Goal: Task Accomplishment & Management: Manage account settings

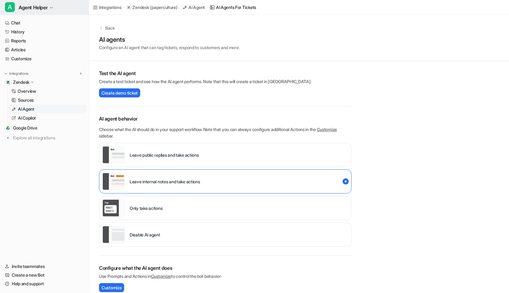
click at [36, 6] on span "Agent Helper" at bounding box center [33, 7] width 29 height 9
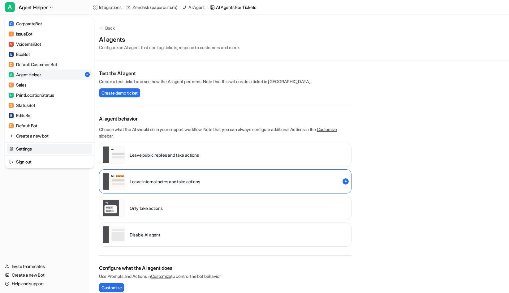
click at [43, 149] on link "Settings" at bounding box center [49, 149] width 85 height 10
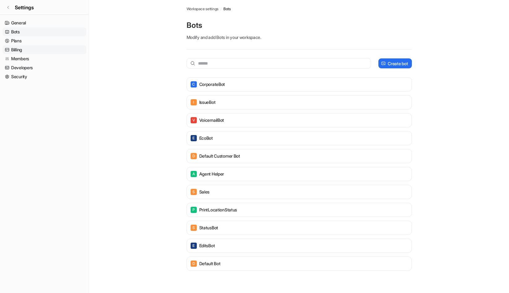
click at [13, 48] on link "Billing" at bounding box center [44, 49] width 84 height 9
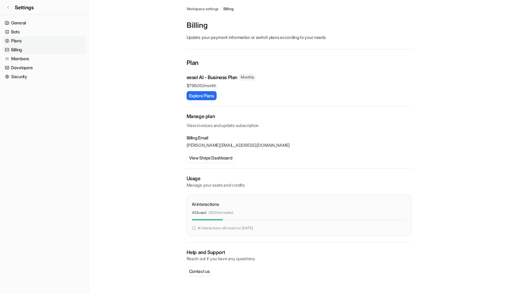
click at [18, 41] on link "Plans" at bounding box center [44, 40] width 84 height 9
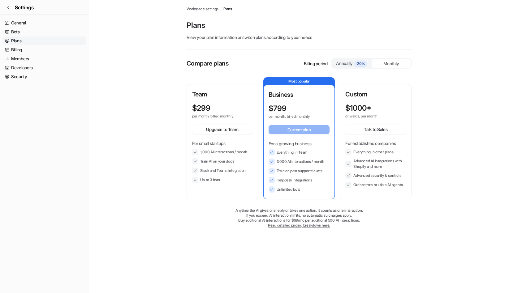
click at [380, 135] on div "$ 1000* onwards, per month Talk to Sales For established companies Everything i…" at bounding box center [375, 146] width 61 height 84
click at [24, 51] on link "Billing" at bounding box center [44, 49] width 84 height 9
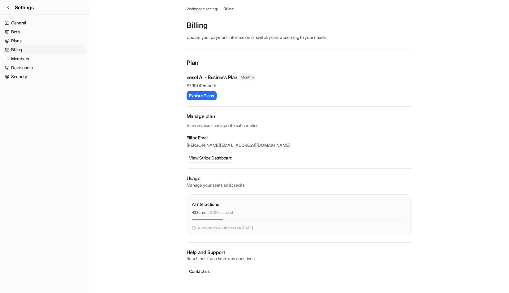
click at [142, 263] on main "Workspace settings / Billing Billing Update your payment information or switch …" at bounding box center [299, 144] width 420 height 288
click at [244, 225] on p "AI interactions will reset on [DATE]" at bounding box center [225, 228] width 56 height 6
click at [142, 186] on main "Workspace settings / Billing Billing Update your payment information or switch …" at bounding box center [299, 144] width 420 height 288
click at [205, 99] on button "Explore Plans" at bounding box center [201, 95] width 30 height 9
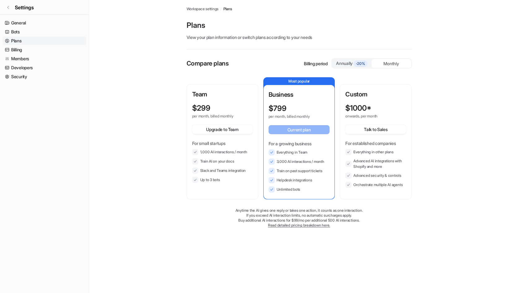
click at [302, 221] on p "Buy additional AI interactions for $99/mo per additional 500 AI interactions." at bounding box center [298, 220] width 225 height 5
click at [302, 226] on link "Read detailed pricing breakdown here." at bounding box center [299, 225] width 62 height 5
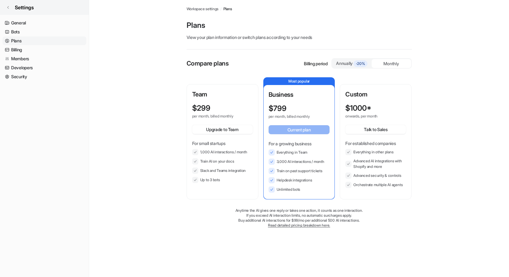
click at [11, 9] on link "Settings" at bounding box center [44, 7] width 89 height 15
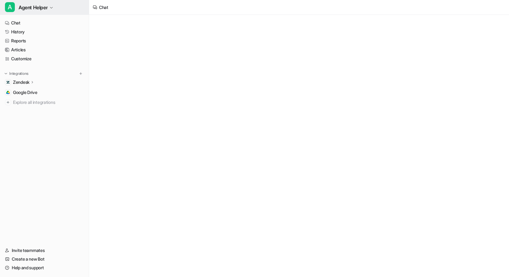
click at [10, 8] on span "A" at bounding box center [10, 7] width 10 height 10
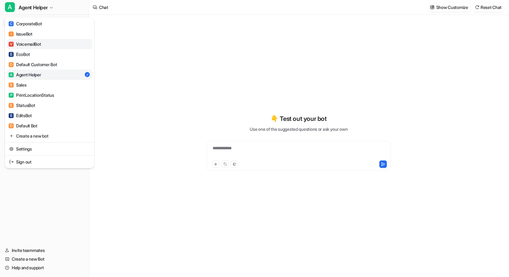
click at [33, 40] on link "V VoicemailBot" at bounding box center [49, 44] width 85 height 10
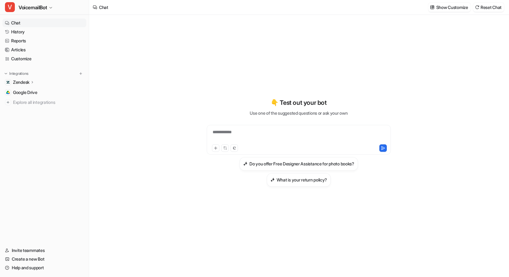
click at [27, 80] on p "Zendesk" at bounding box center [21, 82] width 16 height 6
click at [31, 112] on link "AI Agent" at bounding box center [47, 109] width 77 height 9
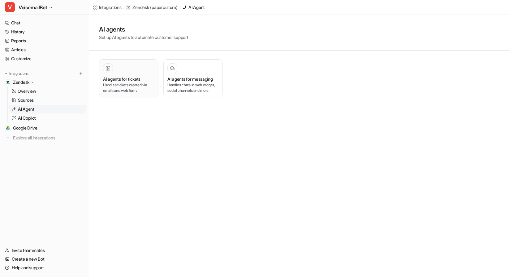
click at [127, 74] on div "AI agents for tickets Handles tickets created via emails and web form." at bounding box center [128, 78] width 51 height 30
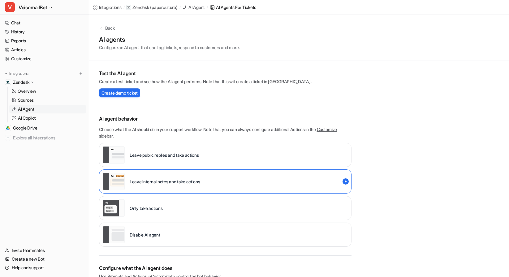
scroll to position [139, 0]
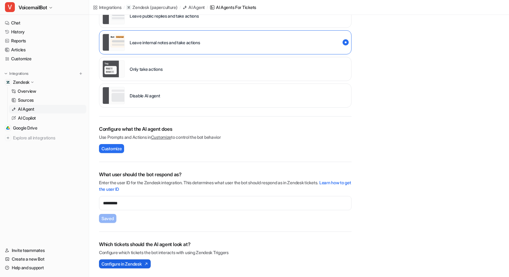
click at [129, 263] on span "Configure in Zendesk" at bounding box center [121, 264] width 40 height 6
click at [186, 99] on div "Disable AI agent" at bounding box center [225, 95] width 252 height 24
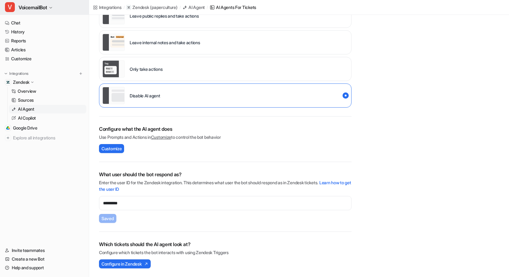
click at [44, 9] on span "VoicemailBot" at bounding box center [33, 7] width 28 height 9
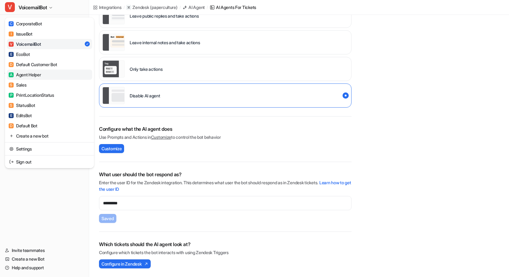
click at [36, 74] on div "A Agent Helper" at bounding box center [25, 74] width 32 height 6
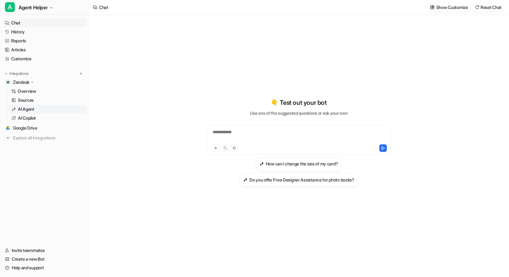
click at [34, 108] on p "AI Agent" at bounding box center [26, 109] width 16 height 6
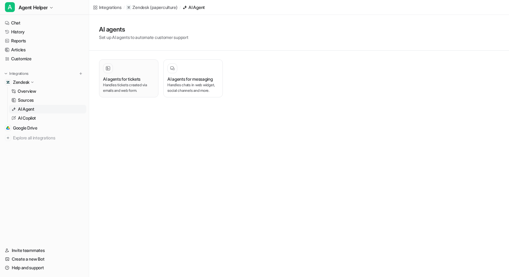
click at [109, 79] on h3 "AI agents for tickets" at bounding box center [121, 79] width 37 height 6
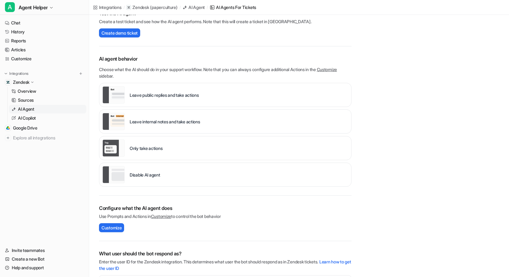
scroll to position [139, 0]
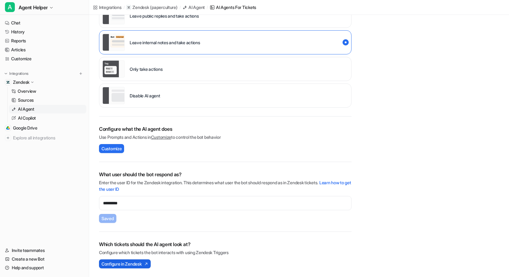
click at [137, 264] on span "Configure in Zendesk" at bounding box center [121, 264] width 40 height 6
click at [36, 4] on span "Agent Helper" at bounding box center [33, 7] width 29 height 9
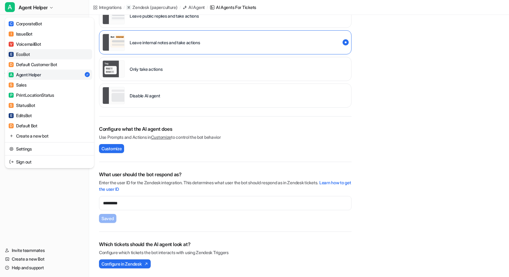
click at [37, 55] on link "E EcoBot" at bounding box center [49, 54] width 85 height 10
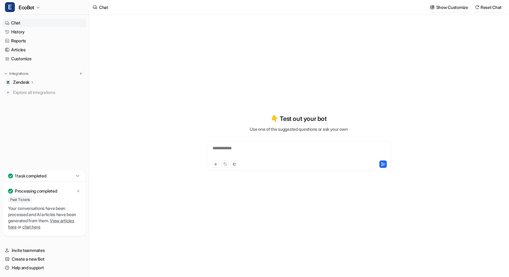
click at [28, 81] on p "Zendesk" at bounding box center [21, 82] width 16 height 6
click at [32, 110] on p "AI Agent" at bounding box center [26, 109] width 16 height 6
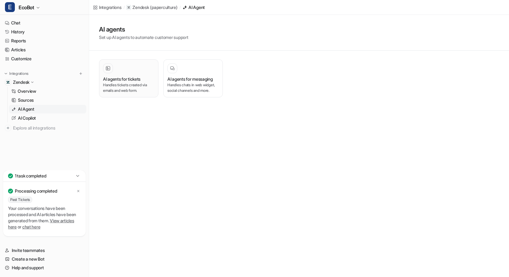
click at [133, 76] on h3 "AI agents for tickets" at bounding box center [121, 79] width 37 height 6
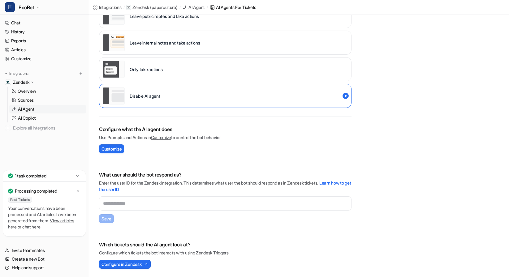
scroll to position [139, 0]
click at [133, 264] on span "Configure in Zendesk" at bounding box center [121, 264] width 40 height 6
click at [22, 7] on span "EcoBot" at bounding box center [27, 7] width 16 height 9
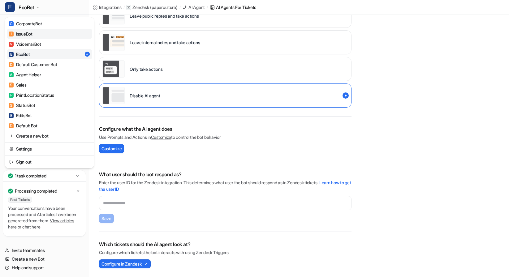
click at [31, 33] on div "I IssueBot" at bounding box center [21, 34] width 24 height 6
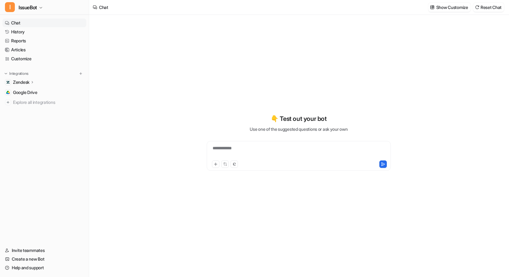
click at [30, 81] on div "Zendesk" at bounding box center [24, 82] width 22 height 6
click at [29, 107] on p "AI Agent" at bounding box center [26, 109] width 16 height 6
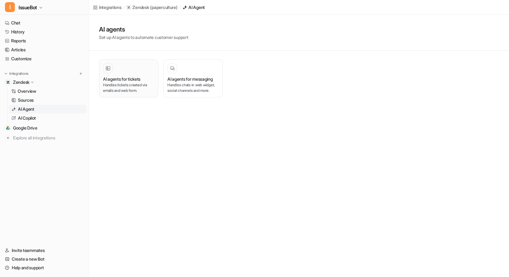
click at [132, 71] on div at bounding box center [128, 68] width 51 height 10
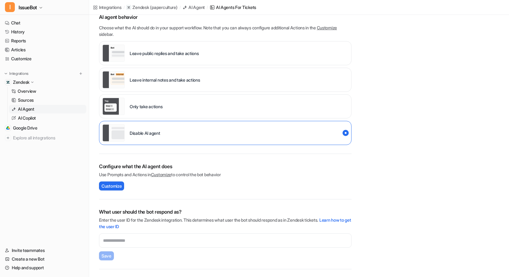
scroll to position [139, 0]
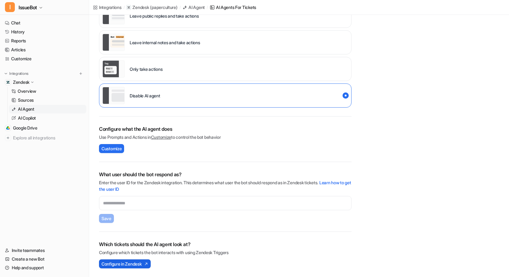
click at [129, 263] on span "Configure in Zendesk" at bounding box center [121, 264] width 40 height 6
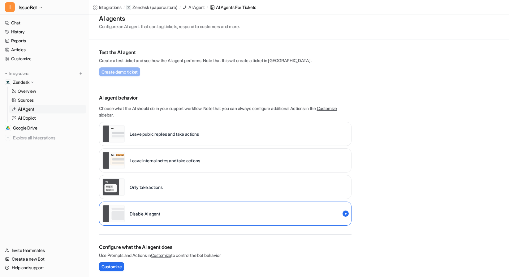
scroll to position [10, 0]
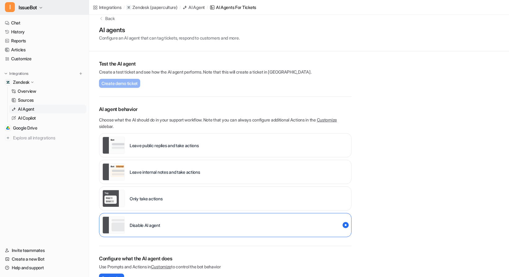
click at [29, 5] on span "IssueBot" at bounding box center [28, 7] width 19 height 9
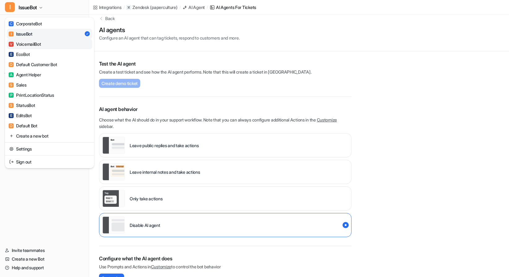
click at [40, 47] on div "V VoicemailBot" at bounding box center [25, 44] width 32 height 6
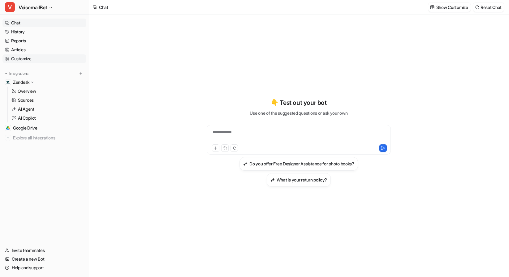
click at [29, 61] on link "Customize" at bounding box center [44, 58] width 84 height 9
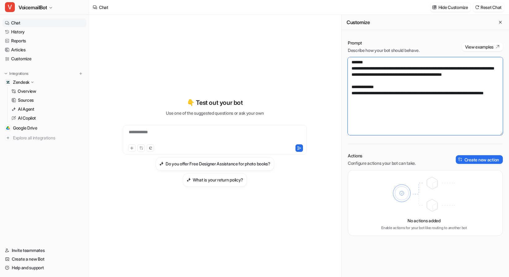
click at [424, 96] on textarea "**********" at bounding box center [425, 96] width 155 height 78
click at [32, 128] on span "Google Drive" at bounding box center [25, 128] width 24 height 6
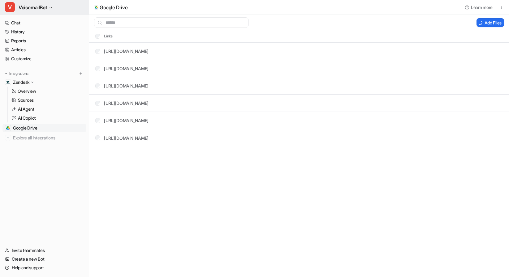
click at [45, 7] on span "VoicemailBot" at bounding box center [33, 7] width 28 height 9
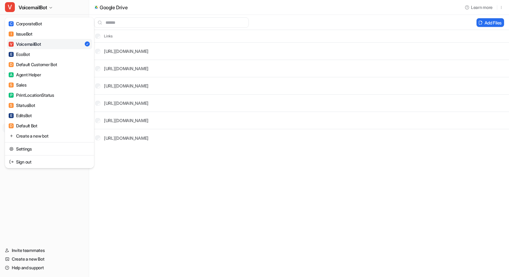
click at [171, 221] on div "V VoicemailBot C CorporateBot I IssueBot V VoicemailBot E EcoBot D Default Cust…" at bounding box center [254, 138] width 509 height 277
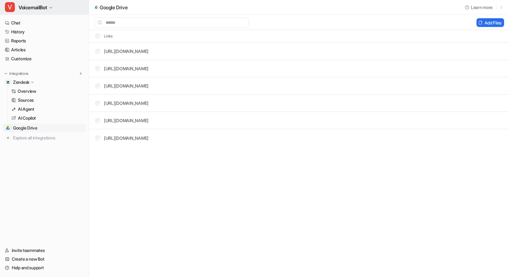
click at [53, 6] on icon "button" at bounding box center [51, 8] width 4 height 4
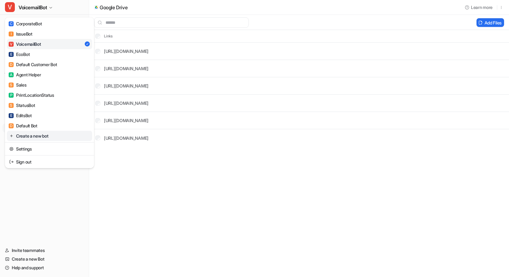
click at [44, 136] on link "Create a new bot" at bounding box center [49, 136] width 85 height 10
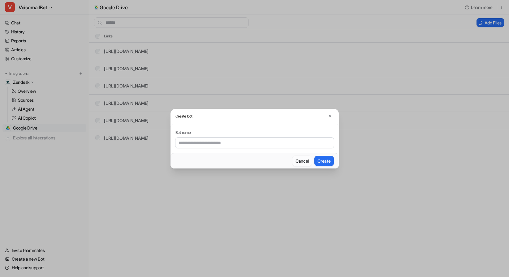
click at [302, 163] on button "Cancel" at bounding box center [301, 161] width 19 height 10
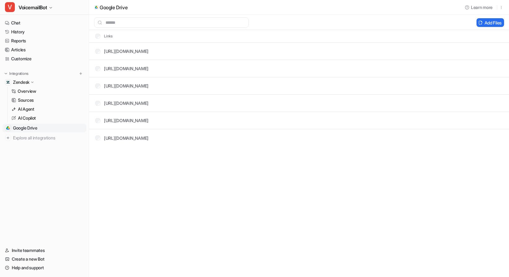
click at [33, 83] on icon at bounding box center [32, 82] width 2 height 1
click at [33, 83] on icon at bounding box center [32, 82] width 1 height 2
click at [49, 8] on button "V VoicemailBot" at bounding box center [44, 7] width 89 height 15
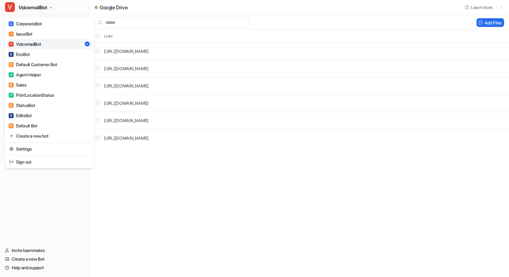
click at [46, 213] on div "V VoicemailBot C CorporateBot I IssueBot V VoicemailBot E EcoBot D Default Cust…" at bounding box center [44, 138] width 89 height 277
